Goal: Ask a question

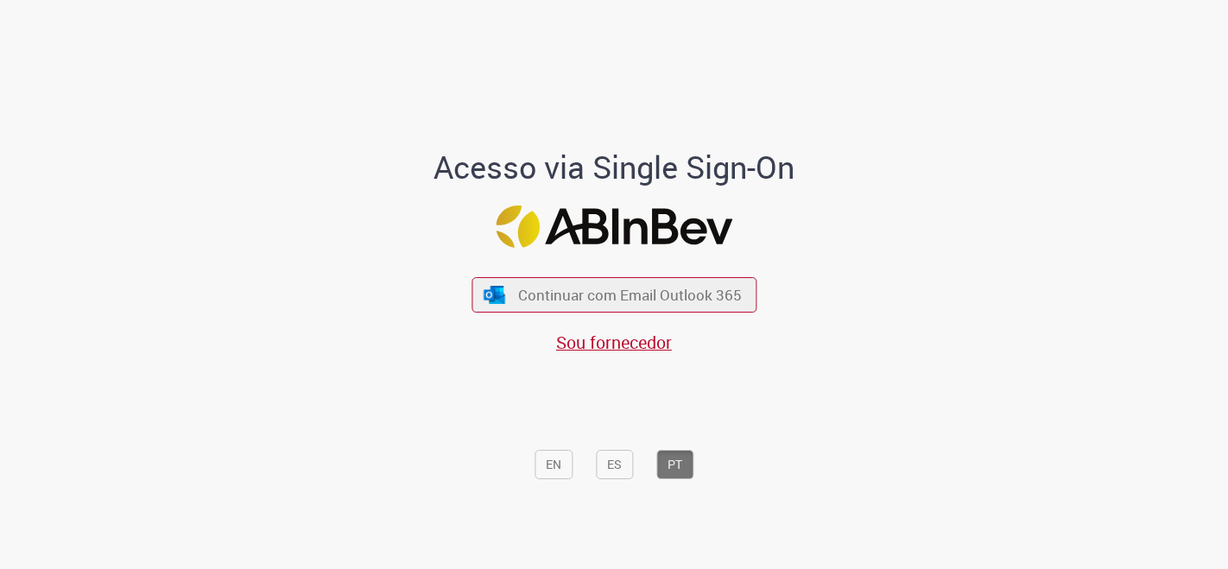
click at [574, 314] on div "Continuar com Email Outlook 365 Sou fornecedor" at bounding box center [613, 307] width 285 height 96
click at [567, 304] on span "Continuar com Email Outlook 365" at bounding box center [630, 295] width 228 height 20
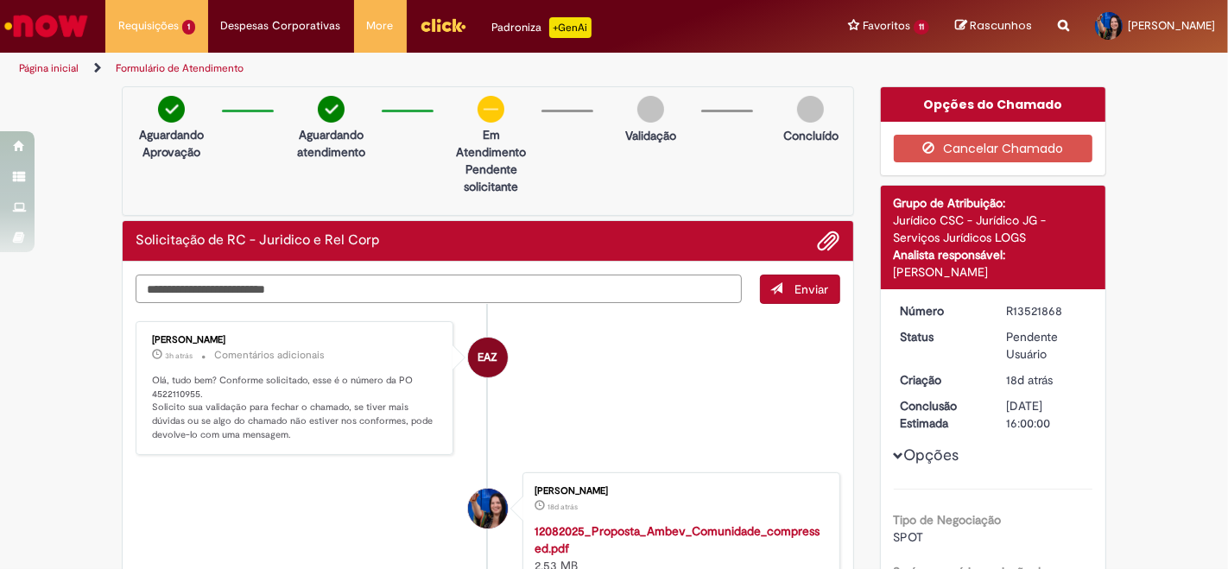
click at [534, 285] on textarea "Digite sua mensagem aqui..." at bounding box center [439, 289] width 606 height 28
type textarea "*"
type textarea "**********"
click at [803, 299] on button "Enviar" at bounding box center [800, 289] width 80 height 29
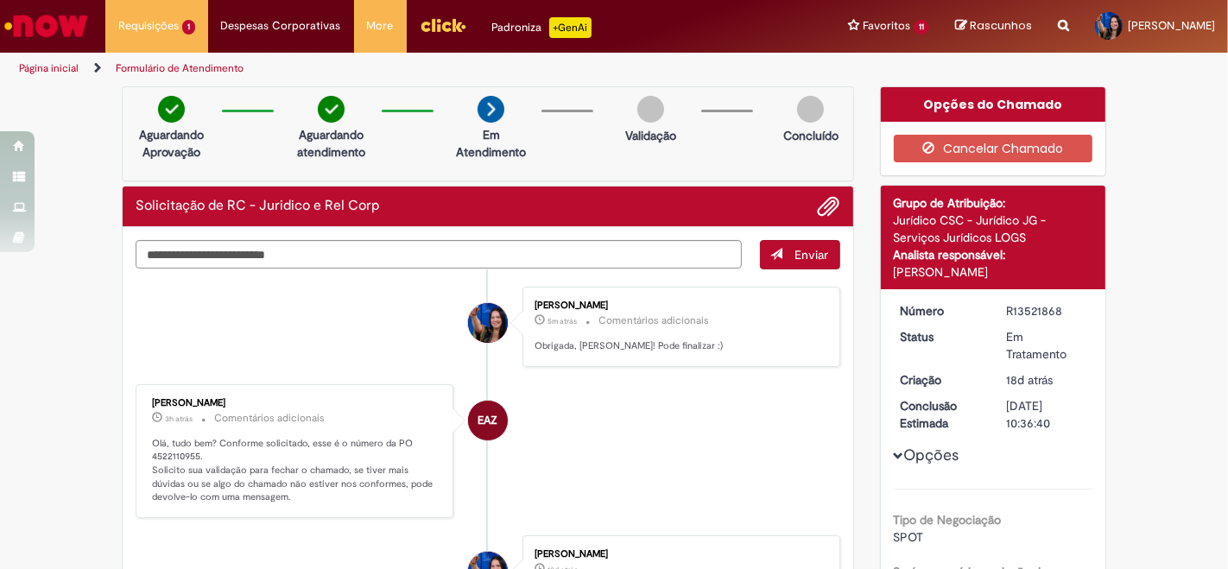
click at [47, 22] on img "Ir para a Homepage" at bounding box center [46, 26] width 89 height 35
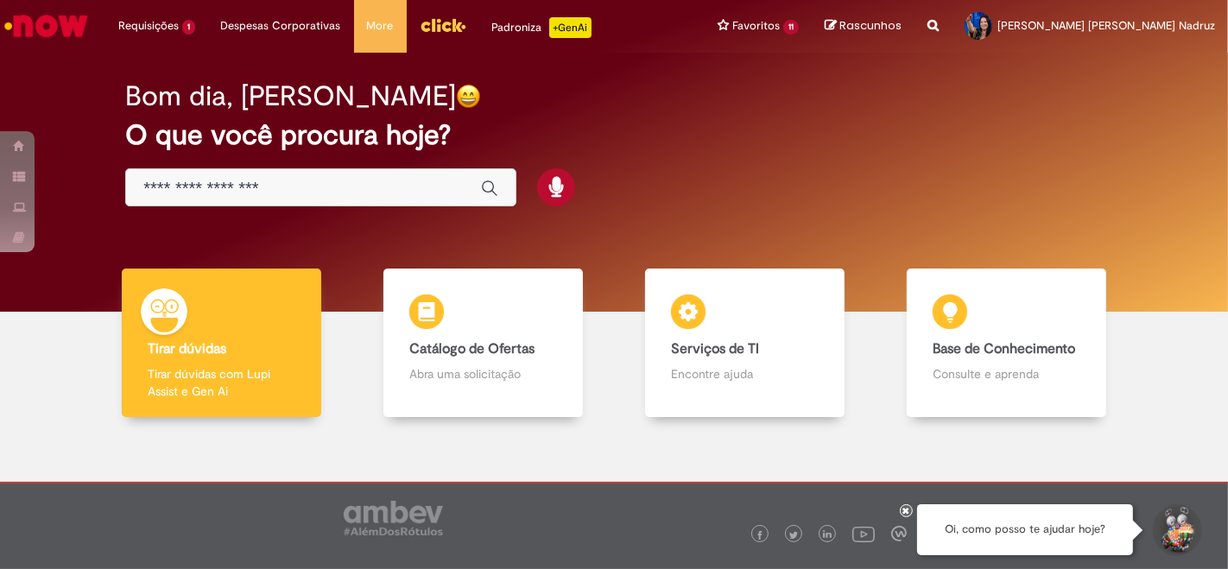
click at [444, 23] on img "Menu Cabeçalho" at bounding box center [443, 25] width 47 height 26
